Goal: Find specific page/section: Find specific page/section

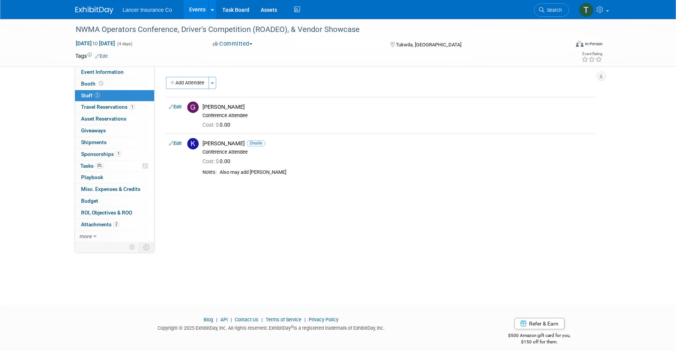
click at [194, 6] on link "Events" at bounding box center [198, 9] width 28 height 19
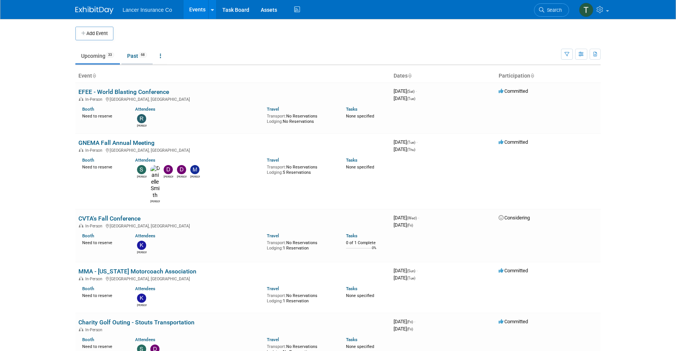
click at [138, 56] on link "Past 68" at bounding box center [136, 56] width 31 height 14
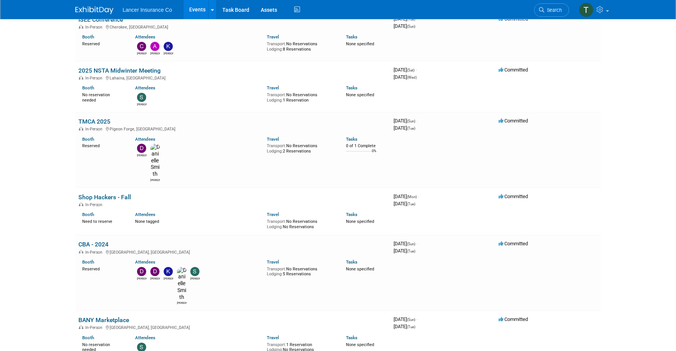
scroll to position [3254, 0]
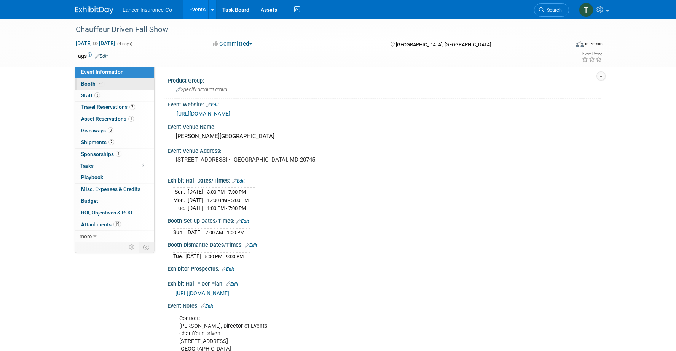
click at [88, 84] on span "Booth" at bounding box center [92, 84] width 23 height 6
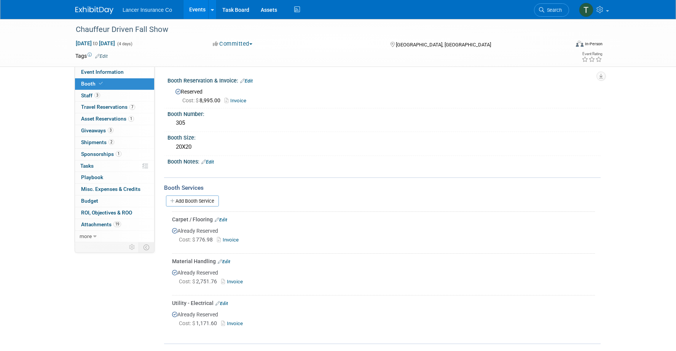
click at [233, 238] on link "Invoice" at bounding box center [229, 240] width 25 height 6
